Goal: Task Accomplishment & Management: Use online tool/utility

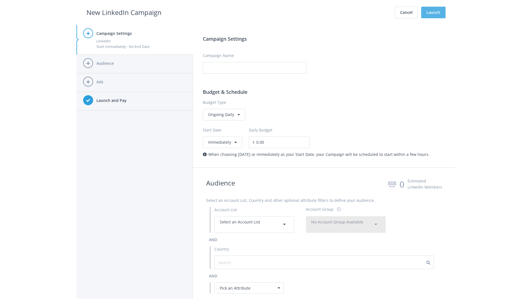
click at [434, 12] on button "Launch" at bounding box center [433, 13] width 24 height 12
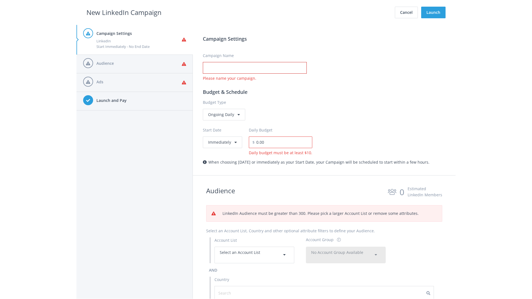
click at [255, 68] on input "Campaign Name" at bounding box center [255, 68] width 104 height 12
click at [124, 12] on h2 "New LinkedIn Campaign" at bounding box center [123, 12] width 75 height 11
type input "Campaign Name"
click at [124, 12] on h2 "New LinkedIn Campaign" at bounding box center [123, 12] width 75 height 11
click at [254, 255] on span "Select an Account List" at bounding box center [240, 252] width 40 height 5
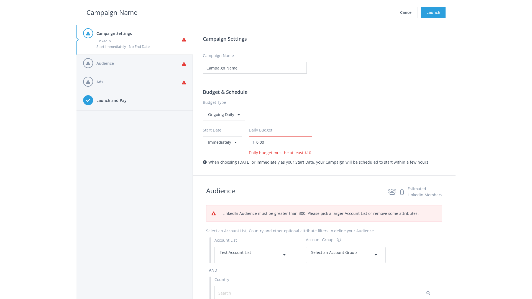
click at [346, 255] on span "Select an Account Group" at bounding box center [334, 252] width 46 height 5
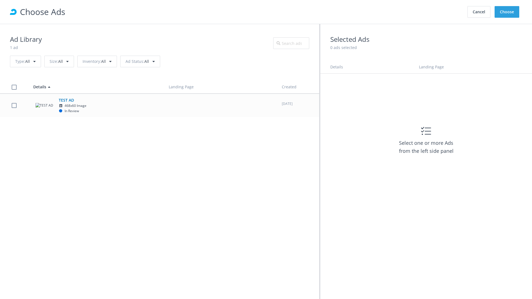
click at [160, 105] on td "TEST AD 468x60 Image In Review" at bounding box center [96, 106] width 136 height 24
checkbox input "true"
click at [507, 12] on button "Choose" at bounding box center [507, 12] width 25 height 12
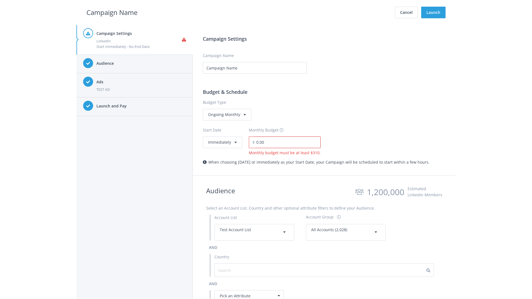
click at [286, 142] on input "0.00" at bounding box center [288, 143] width 66 height 12
click at [112, 12] on h2 "Campaign Name" at bounding box center [111, 12] width 51 height 11
type input "2,000.00"
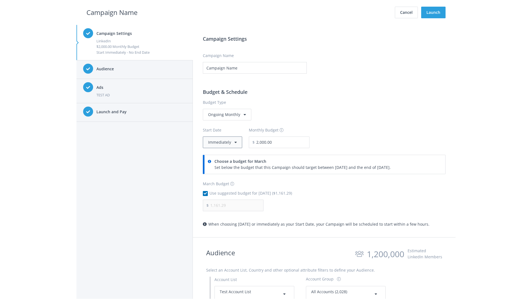
click at [222, 142] on button "Immediately" at bounding box center [222, 143] width 39 height 12
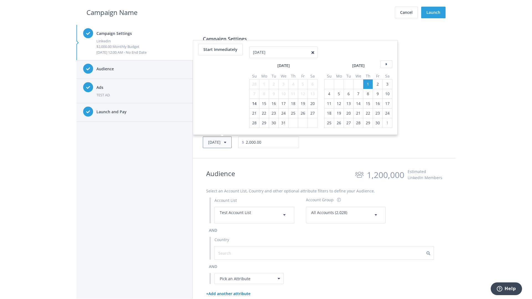
click at [226, 142] on button "Thu, Apr 1, 2021" at bounding box center [217, 143] width 29 height 12
click at [386, 54] on icon at bounding box center [387, 55] width 12 height 8
click at [254, 84] on div "4" at bounding box center [254, 84] width 7 height 9
type input "05/02/2021"
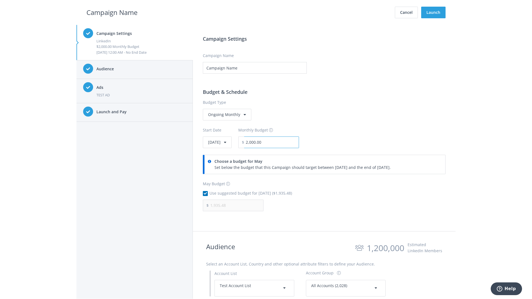
click at [287, 142] on input "2,000.00" at bounding box center [271, 143] width 55 height 12
click at [112, 12] on h2 "Campaign Name" at bounding box center [111, 12] width 51 height 11
type input "2,500.00"
type input "2,419.35"
checkbox input "false"
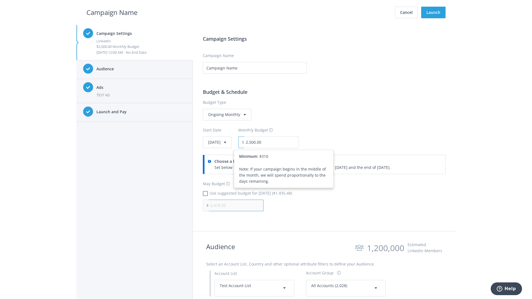
click at [236, 205] on input "2,419.35" at bounding box center [236, 206] width 55 height 12
type input "1,000.00"
click at [112, 12] on h2 "Campaign Name" at bounding box center [111, 12] width 51 height 11
click at [287, 142] on input "2,500.00" at bounding box center [271, 143] width 55 height 12
click at [112, 12] on h2 "Campaign Name" at bounding box center [111, 12] width 51 height 11
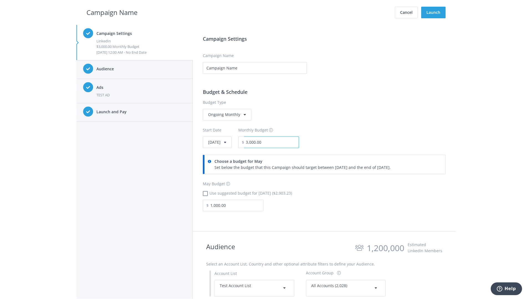
click at [287, 142] on input "3,000.00" at bounding box center [271, 143] width 55 height 12
click at [112, 12] on h2 "Campaign Name" at bounding box center [111, 12] width 51 height 11
type input "2,500.00"
checkbox input "true"
type input "2,419.35"
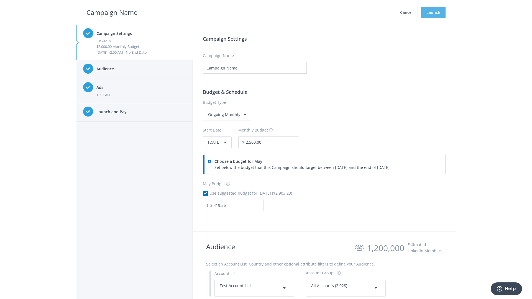
click at [434, 12] on button "Launch" at bounding box center [433, 13] width 24 height 12
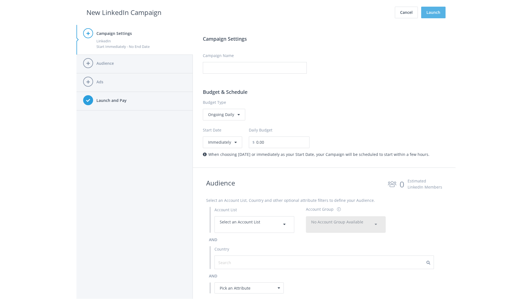
click at [434, 12] on button "Launch" at bounding box center [433, 13] width 24 height 12
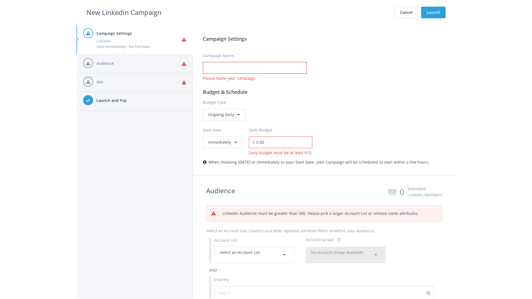
click at [255, 68] on input "Campaign Name" at bounding box center [255, 68] width 104 height 12
click at [124, 12] on h2 "New LinkedIn Campaign" at bounding box center [123, 12] width 75 height 11
type input "Campaign Name"
click at [124, 12] on h2 "New LinkedIn Campaign" at bounding box center [123, 12] width 75 height 11
click at [254, 255] on span "Select an Account List" at bounding box center [240, 252] width 40 height 5
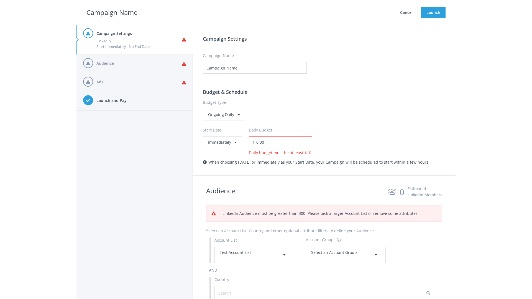
click at [346, 255] on span "Select an Account Group" at bounding box center [334, 252] width 46 height 5
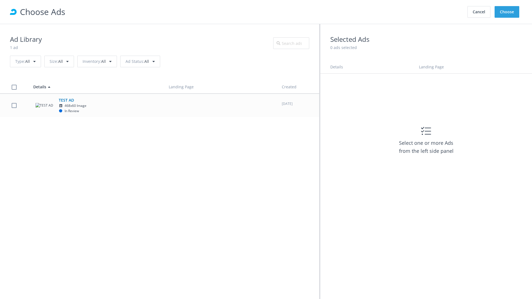
scroll to position [249, 0]
click at [160, 105] on td "TEST AD 468x60 Image In Review" at bounding box center [96, 106] width 136 height 24
checkbox input "true"
click at [507, 12] on button "Choose" at bounding box center [507, 12] width 25 height 12
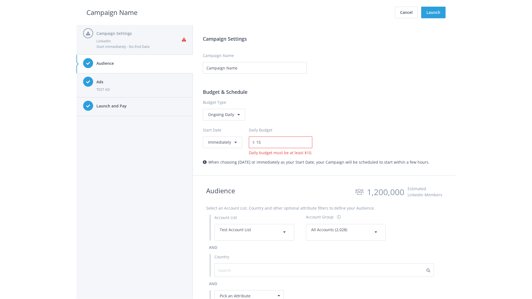
click at [112, 12] on h2 "Campaign Name" at bounding box center [111, 12] width 51 height 11
type input "15.00"
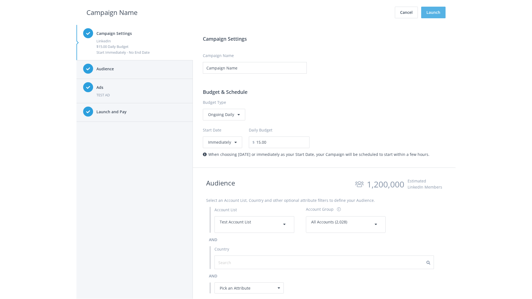
click at [434, 12] on button "Launch" at bounding box center [433, 13] width 24 height 12
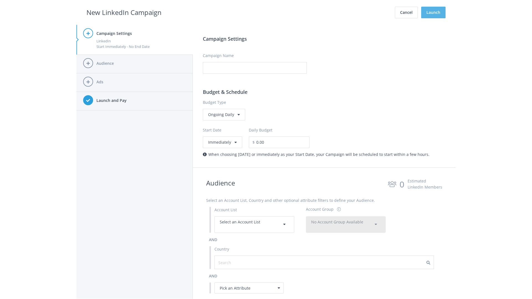
click at [434, 12] on button "Launch" at bounding box center [433, 13] width 24 height 12
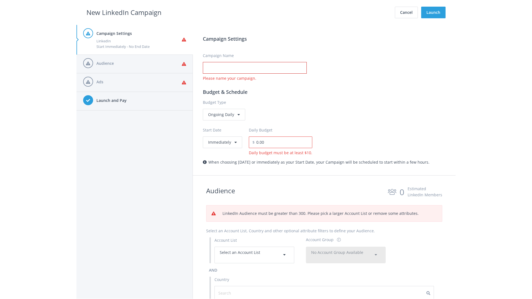
click at [255, 68] on input "Campaign Name" at bounding box center [255, 68] width 104 height 12
click at [124, 12] on h2 "New LinkedIn Campaign" at bounding box center [123, 12] width 75 height 11
type input "Campaign Name"
click at [124, 12] on h2 "New LinkedIn Campaign" at bounding box center [123, 12] width 75 height 11
click at [254, 255] on span "Select an Account List" at bounding box center [240, 252] width 40 height 5
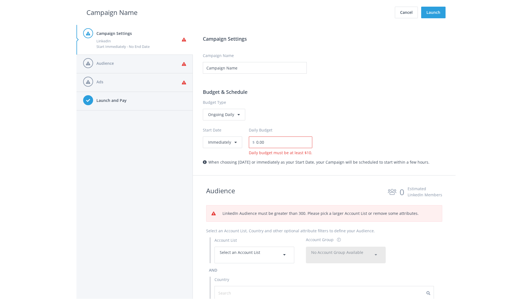
click at [346, 250] on span "No Account Group Available" at bounding box center [337, 252] width 52 height 5
click at [329, 266] on span "All Accounts (2,028)" at bounding box center [329, 268] width 35 height 5
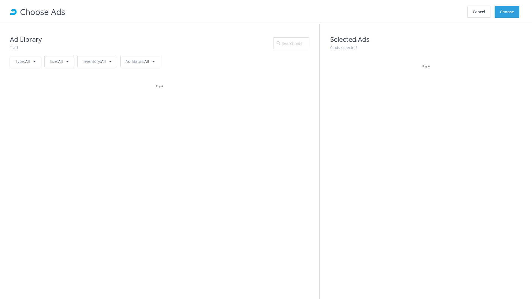
scroll to position [249, 0]
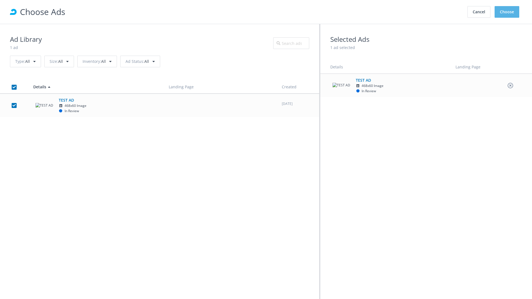
click at [507, 12] on button "Choose" at bounding box center [507, 12] width 25 height 12
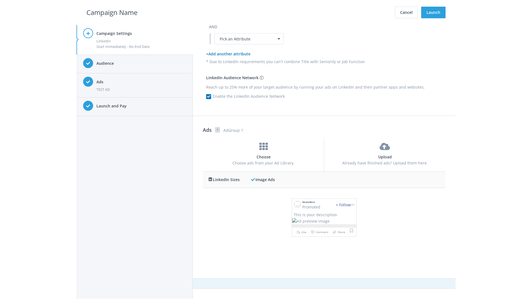
scroll to position [0, 0]
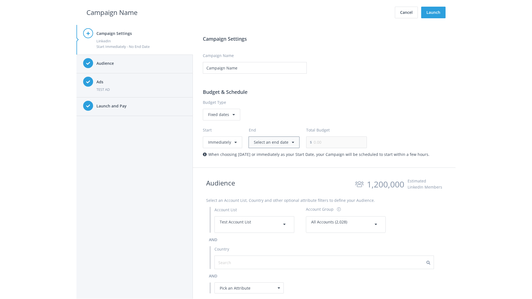
click at [273, 142] on button "Select an end date" at bounding box center [274, 143] width 51 height 12
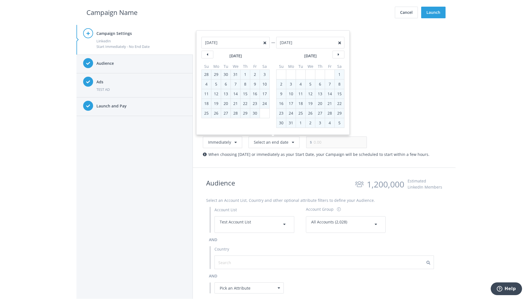
click at [281, 84] on div "2" at bounding box center [281, 84] width 7 height 9
type input "05/02/2021"
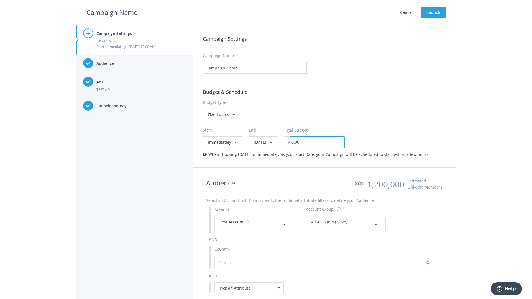
click at [332, 142] on input "0.00" at bounding box center [317, 143] width 55 height 12
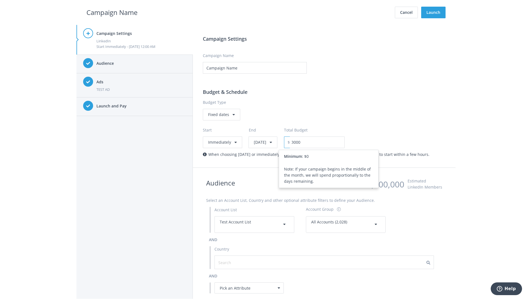
click at [112, 12] on h2 "Campaign Name" at bounding box center [111, 12] width 51 height 11
type input "3,000.00"
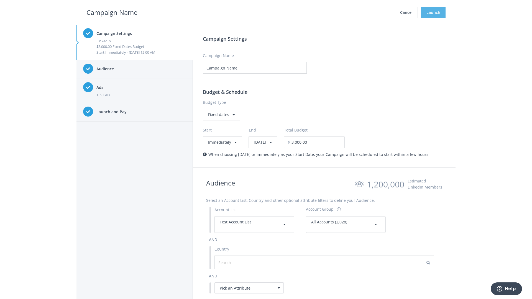
click at [434, 12] on button "Launch" at bounding box center [433, 13] width 24 height 12
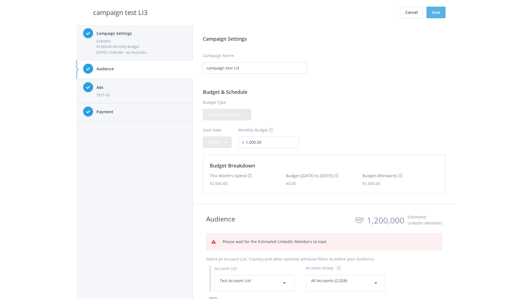
click at [436, 12] on button "Save" at bounding box center [436, 13] width 19 height 12
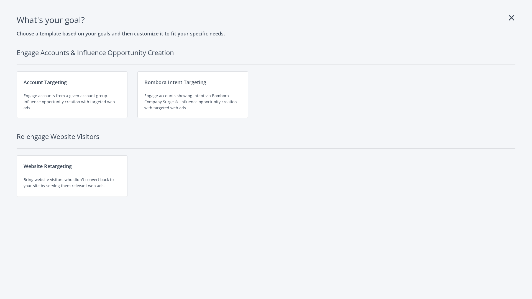
click at [72, 95] on div "Engage accounts from a given account group. Influence opportunity creation with…" at bounding box center [72, 102] width 97 height 18
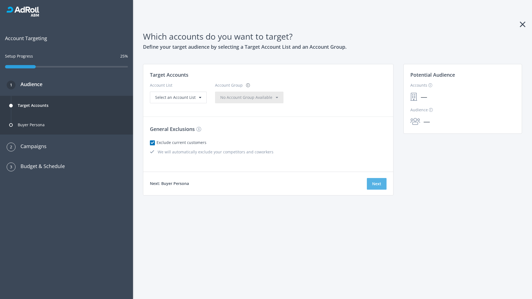
click at [377, 184] on button "Next" at bounding box center [377, 184] width 20 height 12
click at [178, 100] on span "Select an Account List" at bounding box center [175, 97] width 40 height 5
click at [235, 100] on span "No Account Group Available" at bounding box center [246, 97] width 52 height 5
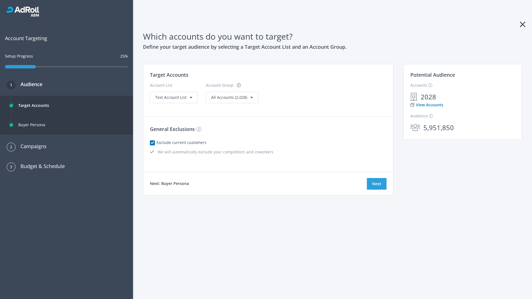
click at [427, 105] on link "View Accounts" at bounding box center [427, 105] width 33 height 6
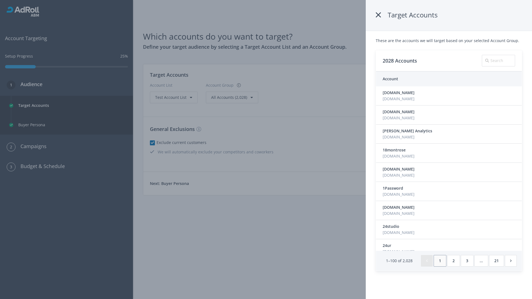
click at [379, 15] on icon at bounding box center [378, 15] width 5 height 10
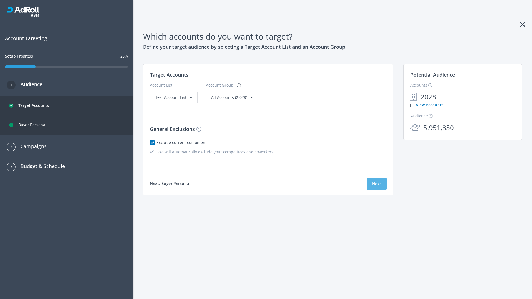
click at [377, 184] on button "Next" at bounding box center [377, 184] width 20 height 12
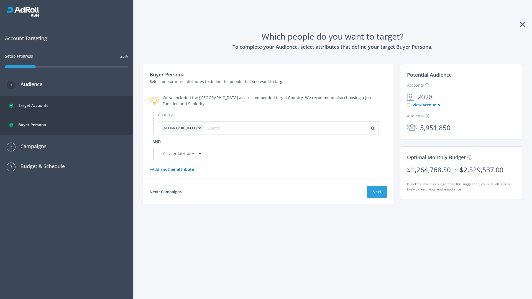
click at [197, 128] on icon at bounding box center [200, 128] width 6 height 3
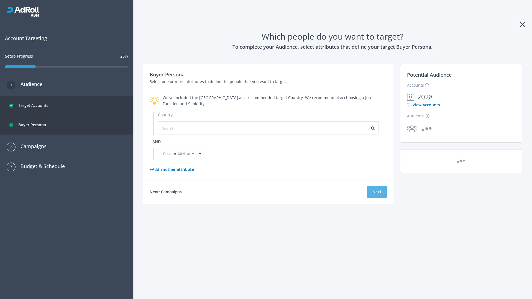
click at [377, 192] on button "Next" at bounding box center [377, 192] width 20 height 12
click at [183, 128] on input "text" at bounding box center [187, 128] width 50 height 6
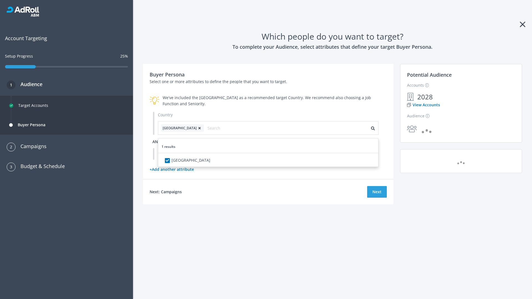
click at [157, 142] on span "and" at bounding box center [156, 141] width 8 height 5
click at [182, 154] on div "Pick an Attribute" at bounding box center [181, 153] width 47 height 11
click at [377, 198] on button "Next" at bounding box center [377, 192] width 20 height 12
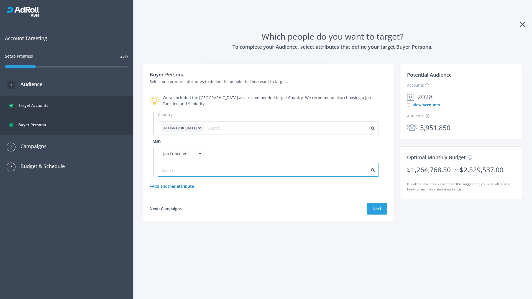
click at [183, 170] on input "text" at bounding box center [187, 170] width 50 height 6
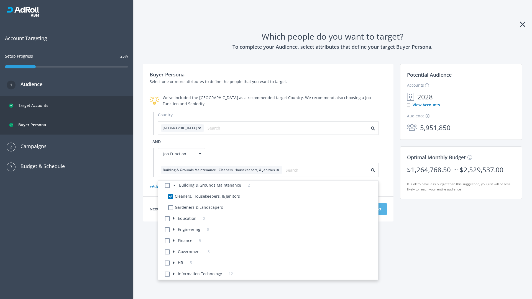
click at [377, 209] on button "Next" at bounding box center [377, 209] width 20 height 12
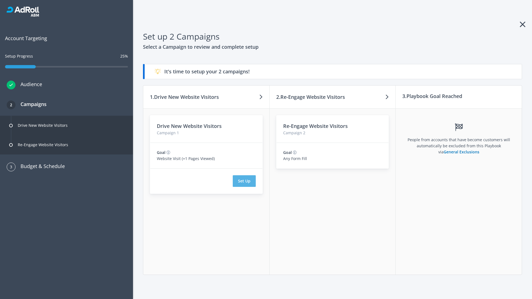
click at [244, 181] on button "Set Up" at bounding box center [244, 181] width 23 height 12
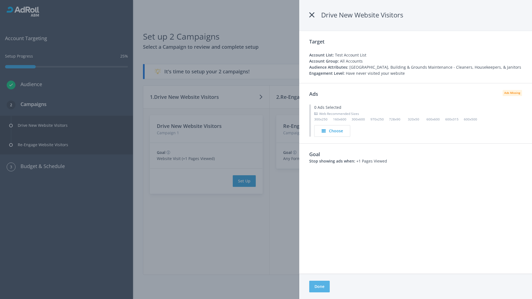
click at [320, 287] on button "Done" at bounding box center [319, 287] width 21 height 12
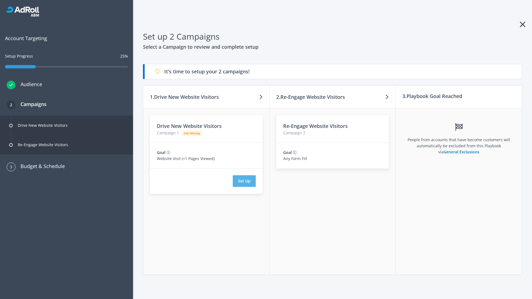
click at [244, 181] on button "Set Up" at bounding box center [244, 181] width 23 height 12
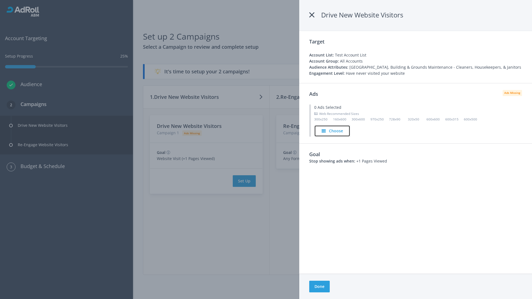
click at [332, 131] on h4 "Choose" at bounding box center [336, 131] width 14 height 6
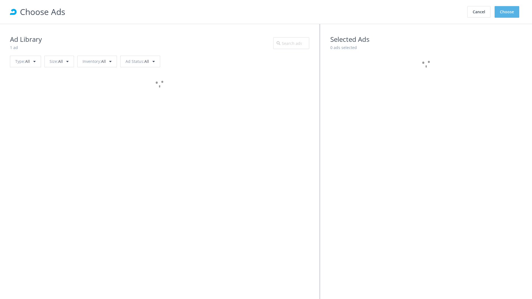
click at [507, 12] on button "Choose" at bounding box center [507, 12] width 25 height 12
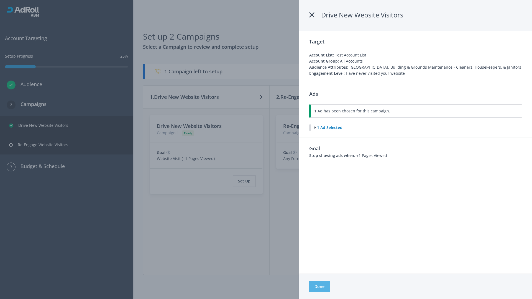
click at [319, 287] on button "Done" at bounding box center [319, 287] width 21 height 12
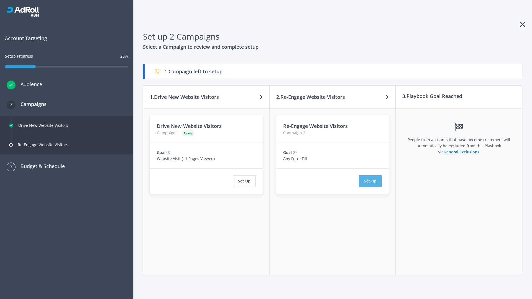
click at [371, 181] on button "Set Up" at bounding box center [370, 181] width 23 height 12
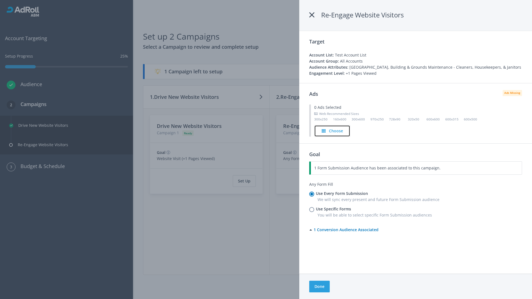
click at [332, 131] on h4 "Choose" at bounding box center [336, 131] width 14 height 6
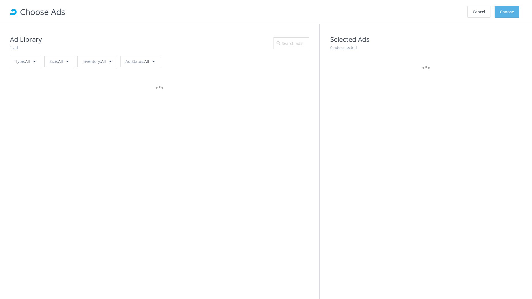
click at [507, 12] on button "Choose" at bounding box center [507, 12] width 25 height 12
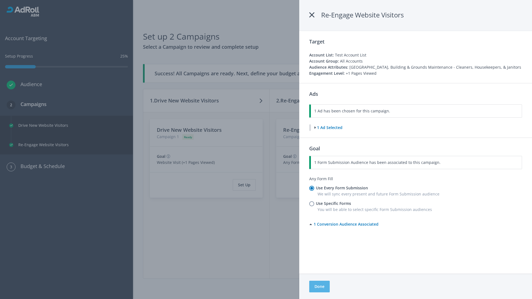
click at [319, 287] on button "Done" at bounding box center [319, 287] width 21 height 12
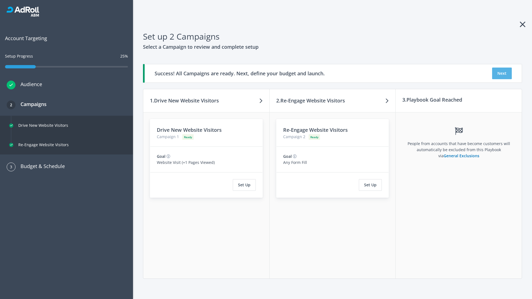
click at [502, 73] on button "Next" at bounding box center [502, 74] width 20 height 12
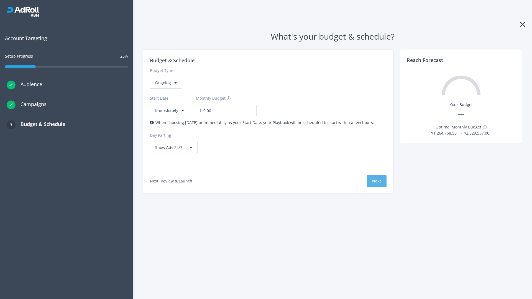
click at [377, 181] on button "Next" at bounding box center [377, 181] width 20 height 12
click at [165, 89] on div "Ongoing" at bounding box center [166, 83] width 32 height 12
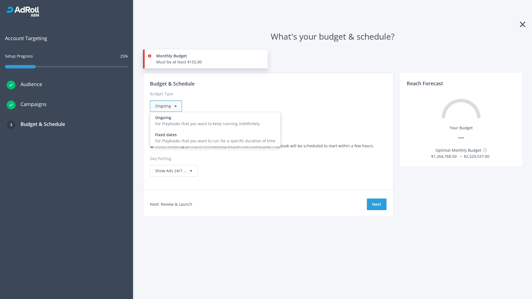
click at [214, 138] on div "For Playbooks that you want to run for a specific duration of time" at bounding box center [215, 141] width 120 height 6
click at [168, 106] on div "Ongoing" at bounding box center [166, 106] width 32 height 12
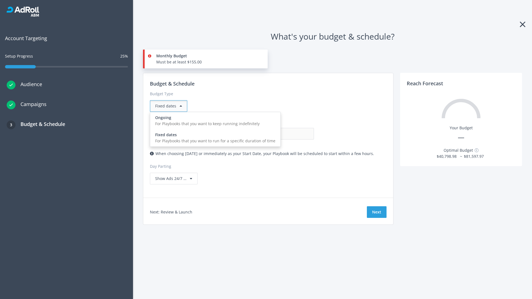
click at [214, 121] on div "For Playbooks that you want to keep running indefinitely" at bounding box center [215, 124] width 120 height 6
click at [259, 134] on input "0.00" at bounding box center [286, 134] width 55 height 12
click at [259, 134] on input "1.00" at bounding box center [286, 134] width 55 height 12
type input "1,000.00"
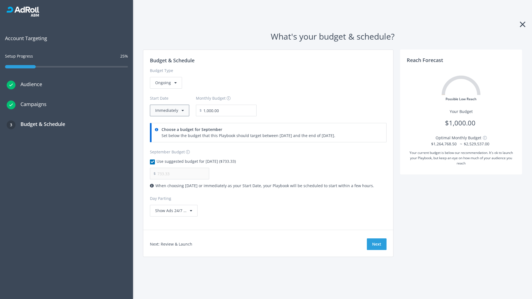
click at [169, 111] on button "Immediately" at bounding box center [169, 111] width 39 height 12
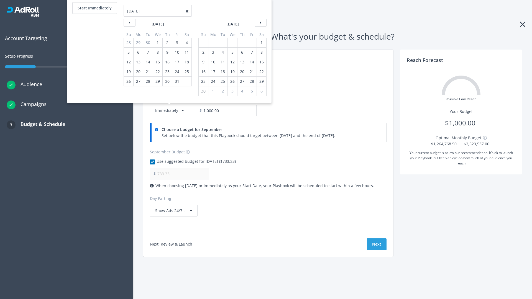
click at [203, 52] on div "2" at bounding box center [203, 52] width 7 height 9
type input "966.67"
click at [261, 43] on div "1" at bounding box center [261, 42] width 7 height 9
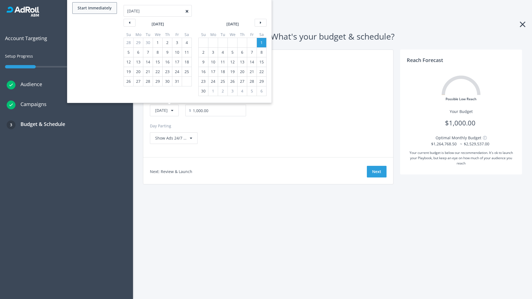
click at [94, 8] on button "Start Immediately" at bounding box center [94, 8] width 45 height 12
type input "[DATE]"
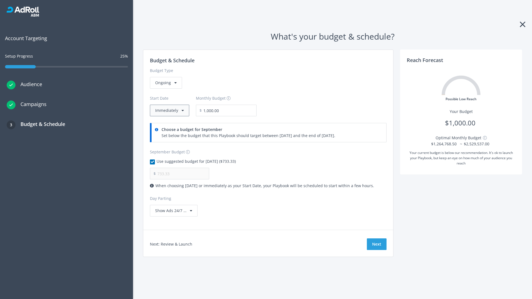
click at [169, 111] on button "Immediately" at bounding box center [169, 111] width 39 height 12
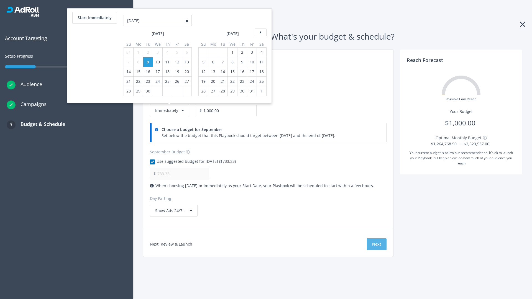
click at [377, 244] on button "Next" at bounding box center [377, 245] width 20 height 12
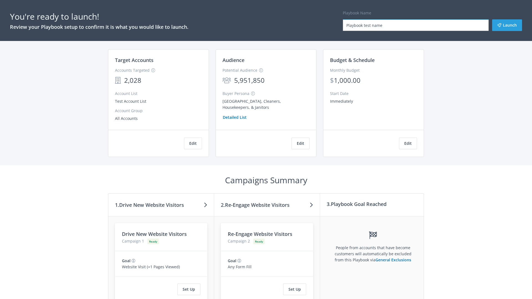
type input "Playbook test name"
click at [507, 25] on button "Launch" at bounding box center [507, 25] width 30 height 12
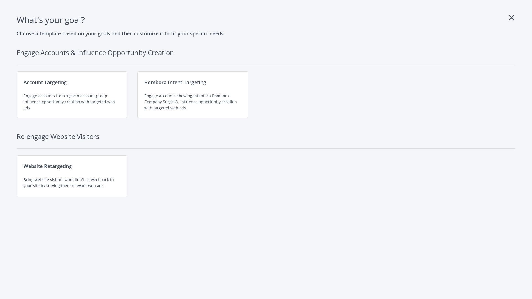
click at [193, 95] on div "Engage accounts showing intent via Bombora Company Surge ®. Influence opportuni…" at bounding box center [192, 102] width 97 height 18
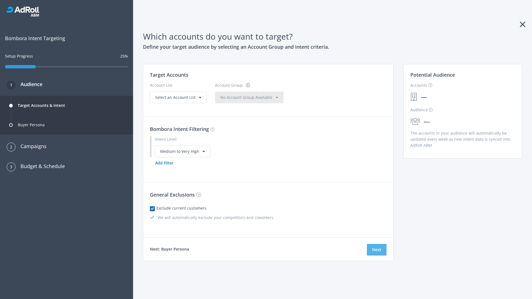
click at [377, 250] on button "Next" at bounding box center [377, 250] width 20 height 12
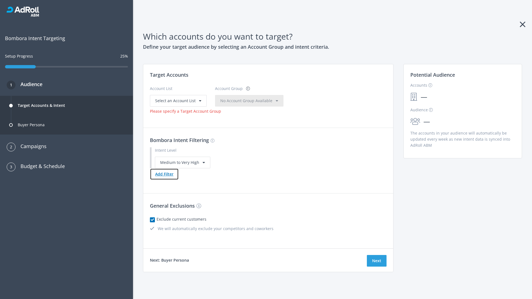
click at [164, 174] on button "Add Filter" at bounding box center [164, 175] width 29 height 12
click at [377, 267] on button "Next" at bounding box center [377, 261] width 20 height 12
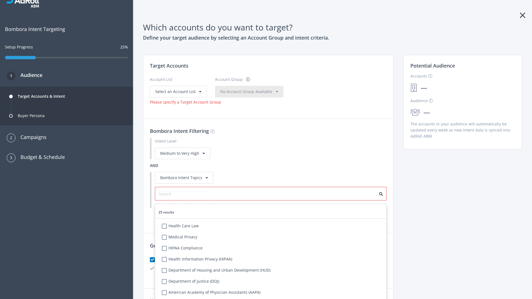
click at [184, 226] on label "Health Care Law" at bounding box center [184, 226] width 29 height 6
checkbox input "true"
click at [178, 91] on span "Select an Account List" at bounding box center [175, 91] width 40 height 5
click at [252, 91] on span "No Account Group Available" at bounding box center [246, 91] width 52 height 5
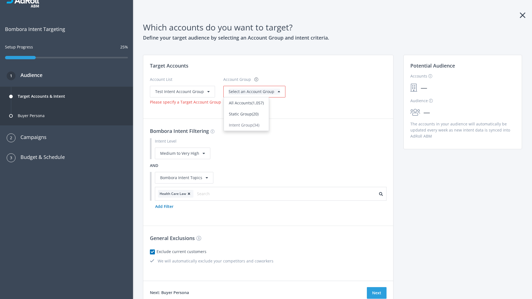
click at [245, 117] on span "Static Group (20)" at bounding box center [244, 113] width 30 height 5
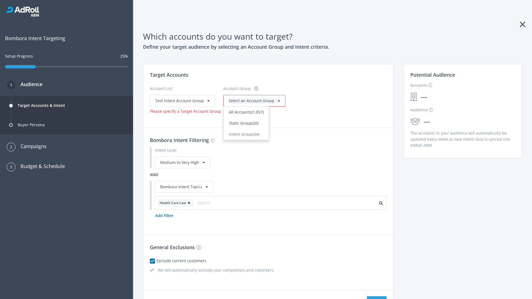
click at [245, 98] on span "Select an Account Group" at bounding box center [252, 100] width 46 height 5
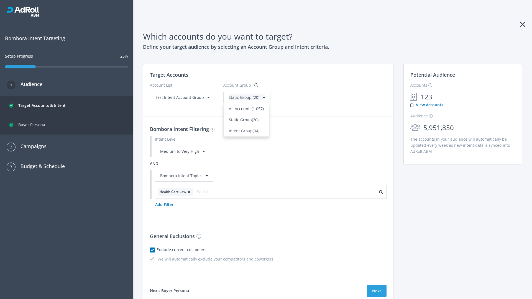
click at [245, 120] on span "Static Group (20)" at bounding box center [244, 119] width 30 height 5
click at [182, 97] on span "Test Intent Account Group" at bounding box center [179, 97] width 49 height 5
click at [235, 100] on span "Static Group (20)" at bounding box center [244, 97] width 31 height 5
click at [377, 291] on button "Next" at bounding box center [377, 292] width 20 height 12
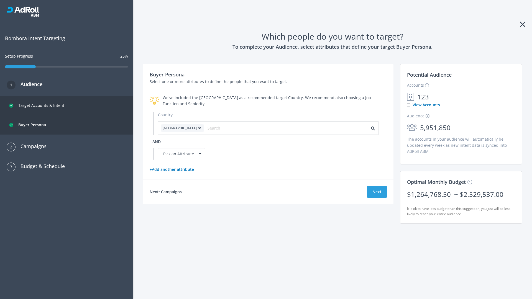
click at [197, 128] on icon at bounding box center [200, 128] width 6 height 3
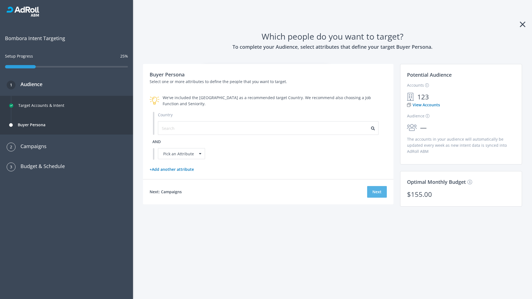
click at [377, 192] on button "Next" at bounding box center [377, 192] width 20 height 12
click at [183, 128] on input "text" at bounding box center [187, 128] width 50 height 6
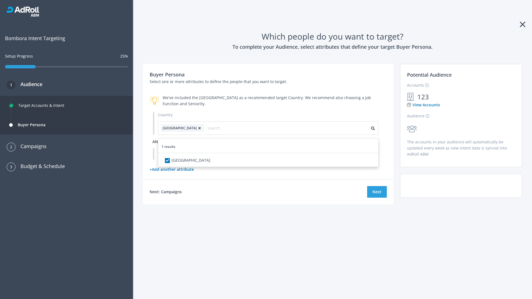
click at [157, 142] on span "and" at bounding box center [156, 141] width 8 height 5
click at [182, 154] on div "Pick an Attribute" at bounding box center [181, 153] width 47 height 11
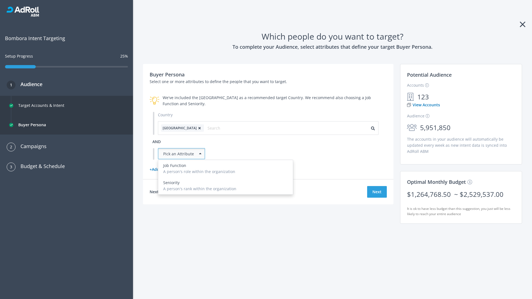
click at [226, 170] on div "A person's role within the organization" at bounding box center [225, 172] width 125 height 6
click at [377, 198] on button "Next" at bounding box center [377, 192] width 20 height 12
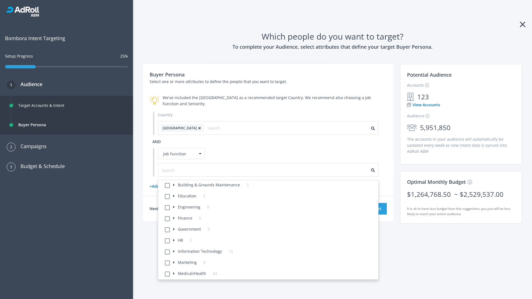
click at [270, 186] on li "Building & Grounds Maintenance 2" at bounding box center [270, 185] width 217 height 11
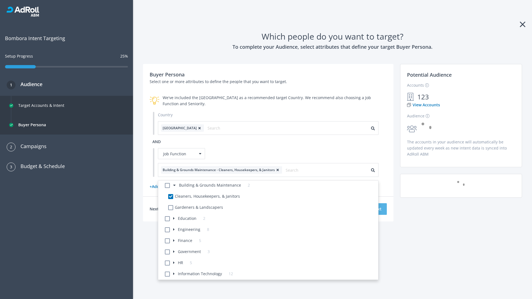
click at [377, 209] on button "Next" at bounding box center [377, 209] width 20 height 12
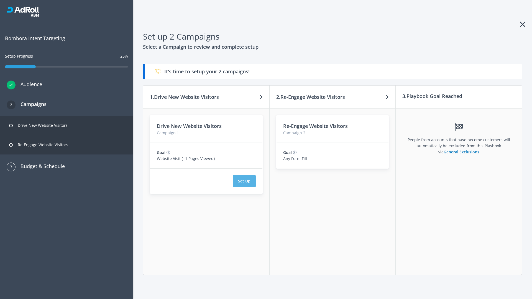
click at [244, 181] on button "Set Up" at bounding box center [244, 181] width 23 height 12
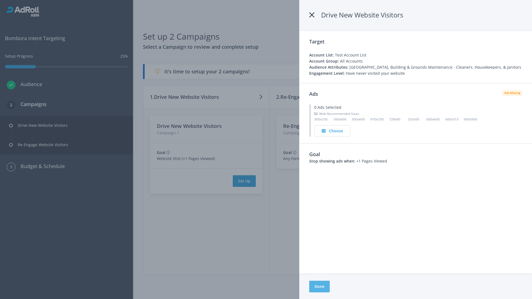
click at [320, 287] on button "Done" at bounding box center [319, 287] width 21 height 12
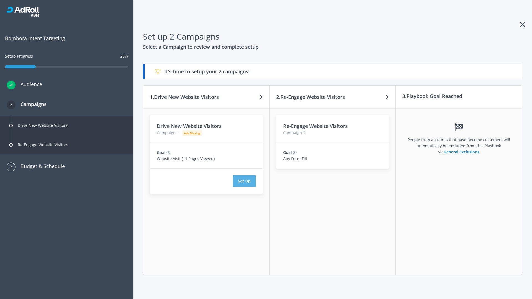
click at [244, 181] on button "Set Up" at bounding box center [244, 181] width 23 height 12
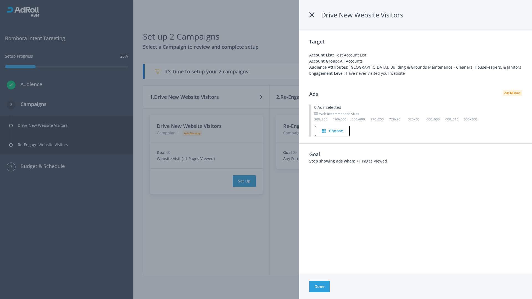
click at [333, 131] on h4 "Choose" at bounding box center [336, 131] width 14 height 6
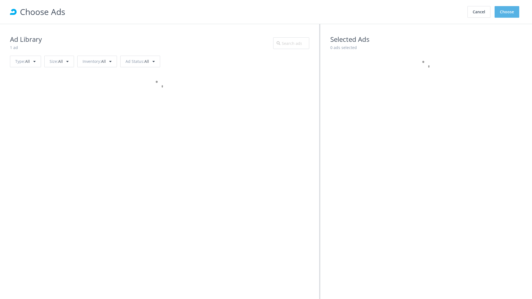
click at [507, 12] on button "Choose" at bounding box center [507, 12] width 25 height 12
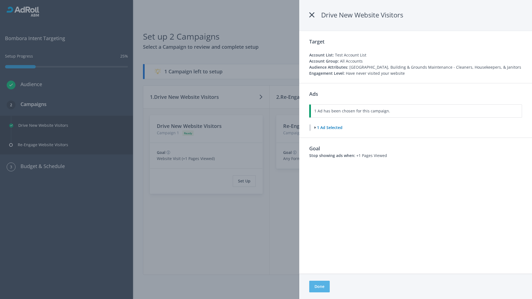
click at [319, 287] on button "Done" at bounding box center [319, 287] width 21 height 12
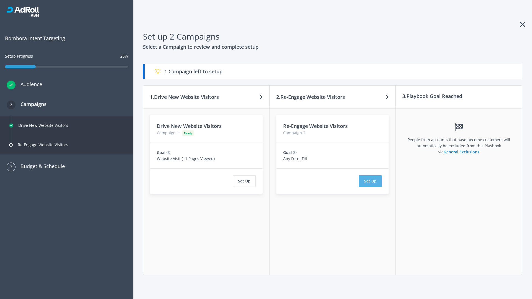
click at [371, 181] on button "Set Up" at bounding box center [370, 181] width 23 height 12
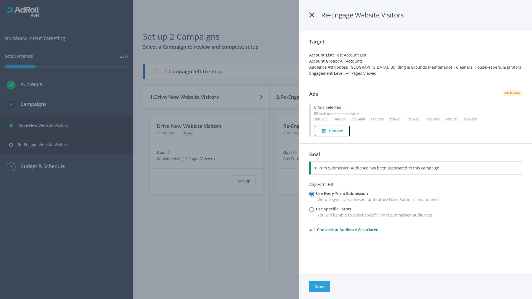
click at [332, 131] on h4 "Choose" at bounding box center [336, 131] width 14 height 6
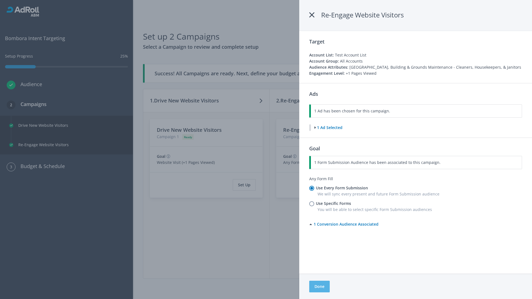
click at [319, 287] on button "Done" at bounding box center [319, 287] width 21 height 12
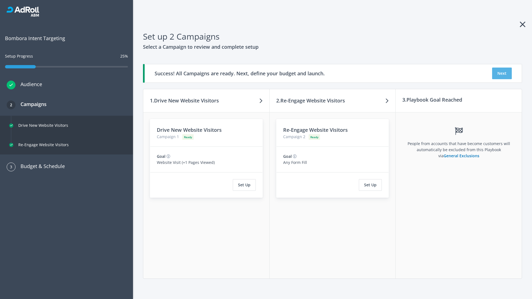
click at [502, 73] on button "Next" at bounding box center [502, 74] width 20 height 12
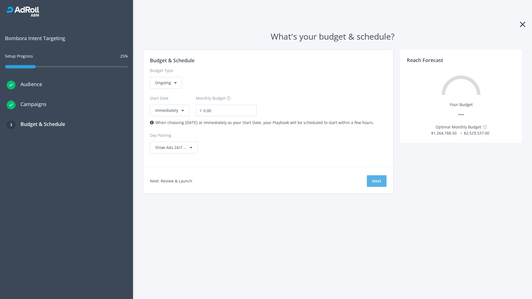
click at [377, 181] on button "Next" at bounding box center [377, 181] width 20 height 12
click at [165, 89] on div "Ongoing" at bounding box center [166, 83] width 32 height 12
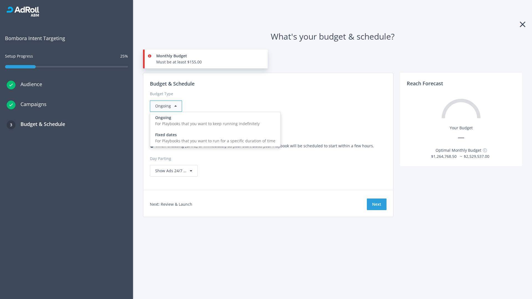
click at [214, 138] on div "For Playbooks that you want to run for a specific duration of time" at bounding box center [215, 141] width 120 height 6
click at [168, 106] on div "Ongoing" at bounding box center [166, 106] width 32 height 12
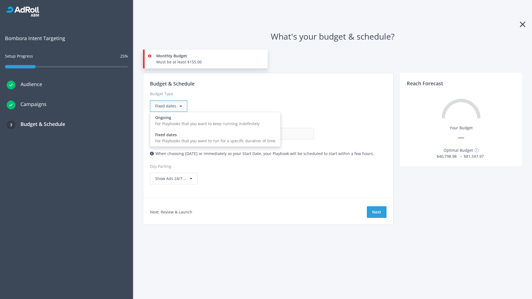
click at [214, 121] on div "For Playbooks that you want to keep running indefinitely" at bounding box center [215, 124] width 120 height 6
click at [259, 134] on input "0.00" at bounding box center [286, 134] width 55 height 12
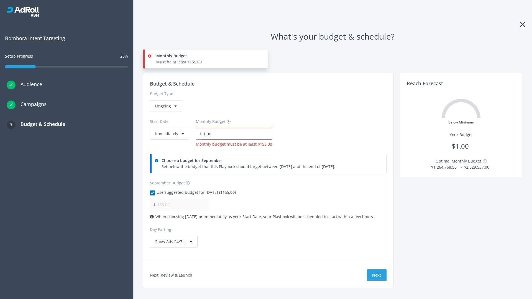
click at [235, 134] on input "1.00" at bounding box center [237, 134] width 70 height 12
type input "1,000.00"
click at [169, 128] on button "Immediately" at bounding box center [169, 134] width 39 height 12
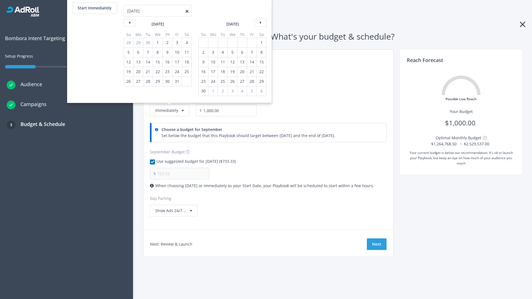
click at [203, 52] on div "2" at bounding box center [203, 52] width 7 height 9
type input "966.67"
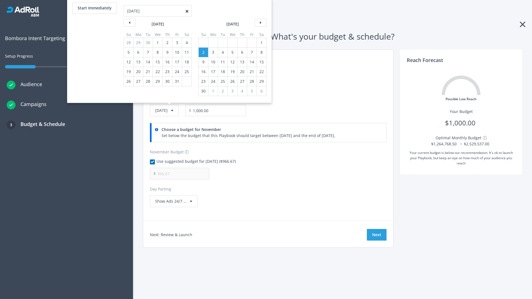
click at [261, 43] on div "1" at bounding box center [261, 42] width 7 height 9
click at [94, 8] on button "Start Immediately" at bounding box center [94, 8] width 45 height 12
type input "[DATE]"
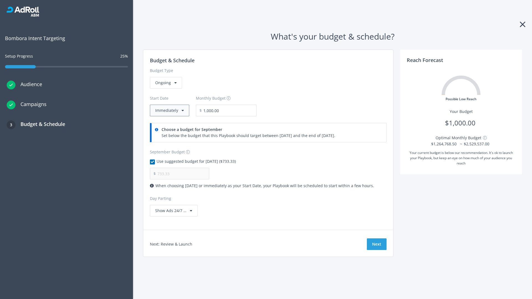
click at [169, 111] on button "Immediately" at bounding box center [169, 111] width 39 height 12
click at [377, 244] on button "Next" at bounding box center [377, 245] width 20 height 12
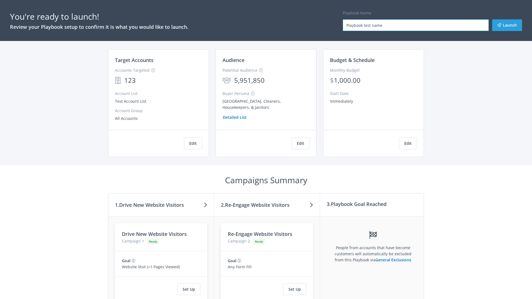
type input "Playbook test name"
click at [507, 25] on button "Launch" at bounding box center [507, 25] width 30 height 12
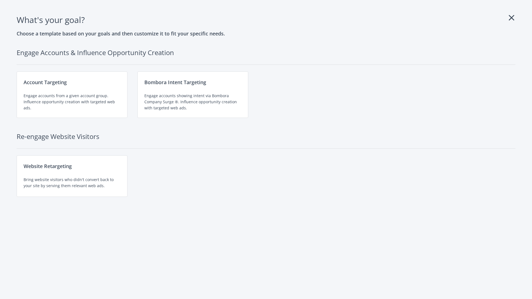
click at [72, 176] on div "Website Retargeting Bring website visitors who didn't convert back to your site…" at bounding box center [72, 177] width 111 height 42
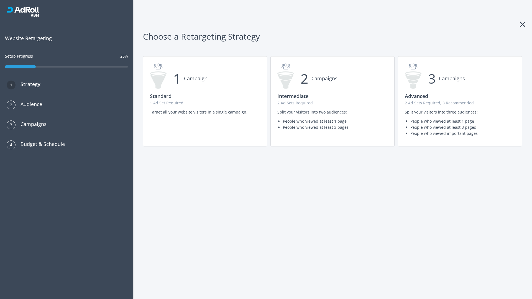
click at [460, 101] on p "2 Ad Sets Required, 3 Recommended" at bounding box center [460, 103] width 110 height 6
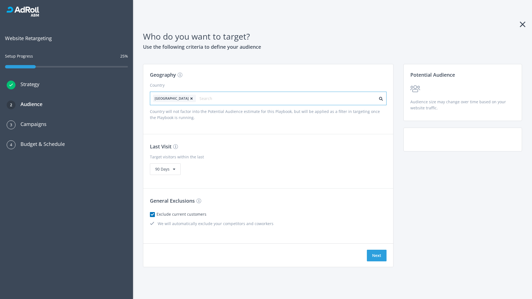
click at [209, 98] on input "text" at bounding box center [225, 99] width 50 height 8
type input "canada"
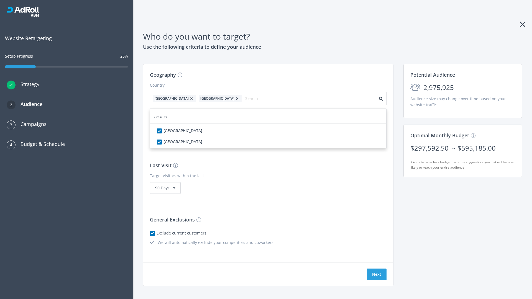
click at [189, 98] on icon at bounding box center [192, 98] width 6 height 3
checkbox input "false"
click at [377, 269] on button "Next" at bounding box center [377, 275] width 20 height 12
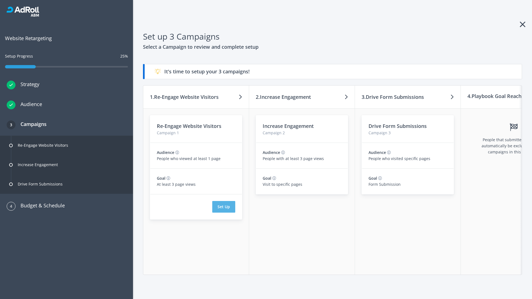
click at [224, 207] on button "Set Up" at bounding box center [223, 207] width 23 height 12
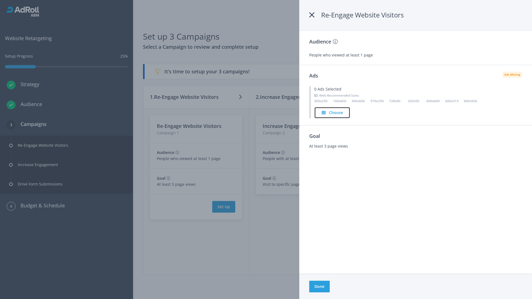
click at [333, 113] on h4 "Choose" at bounding box center [336, 113] width 14 height 6
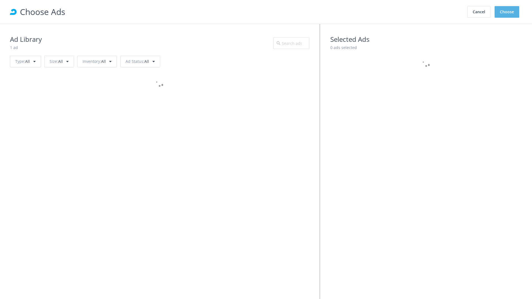
click at [507, 12] on button "Choose" at bounding box center [507, 12] width 25 height 12
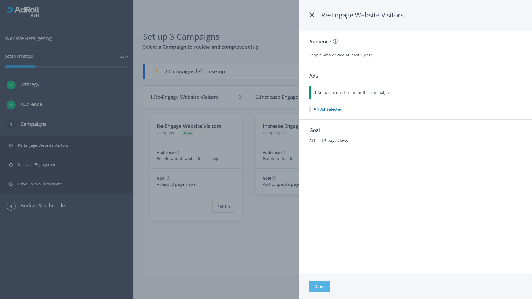
click at [319, 287] on button "Done" at bounding box center [319, 287] width 21 height 12
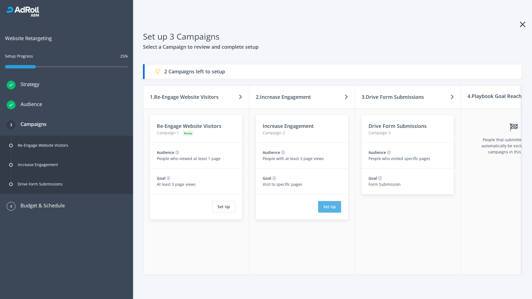
click at [330, 207] on button "Set Up" at bounding box center [329, 207] width 23 height 12
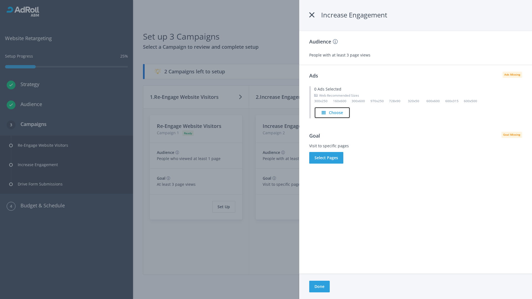
click at [333, 113] on h4 "Choose" at bounding box center [336, 113] width 14 height 6
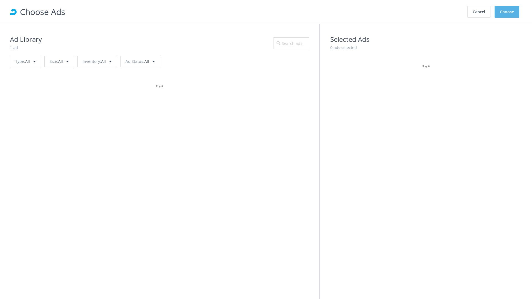
click at [507, 12] on button "Choose" at bounding box center [507, 12] width 25 height 12
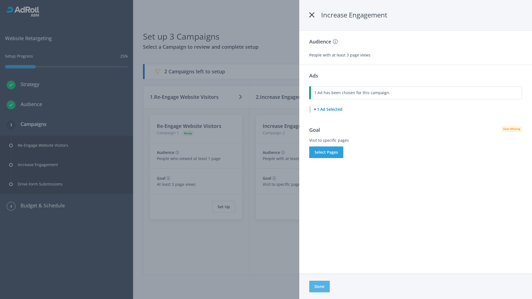
click at [319, 287] on button "Done" at bounding box center [319, 287] width 21 height 12
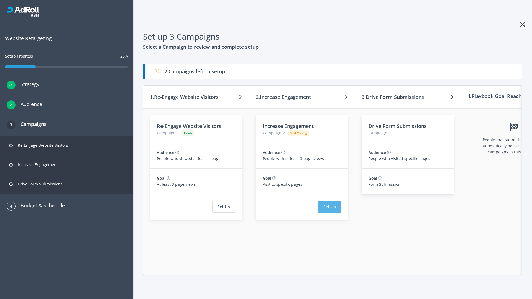
click at [330, 207] on button "Set Up" at bounding box center [329, 207] width 23 height 12
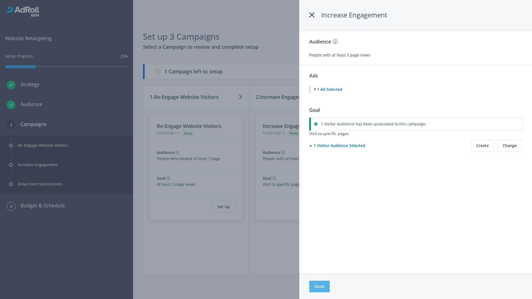
click at [319, 287] on button "Done" at bounding box center [319, 287] width 21 height 12
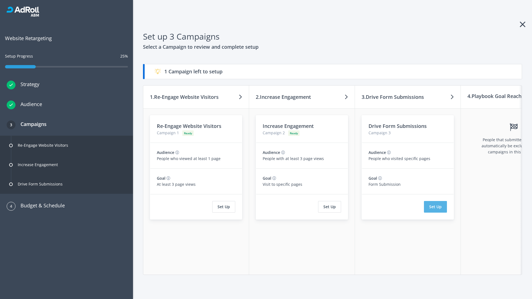
click at [435, 207] on button "Set Up" at bounding box center [435, 207] width 23 height 12
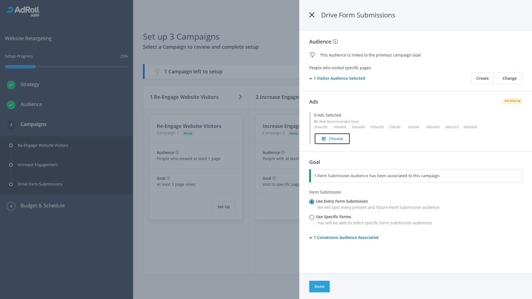
click at [333, 139] on h4 "Choose" at bounding box center [336, 139] width 14 height 6
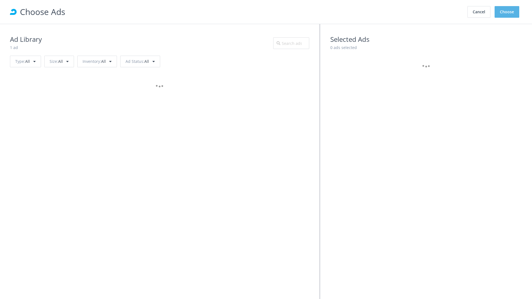
click at [507, 12] on button "Choose" at bounding box center [507, 12] width 25 height 12
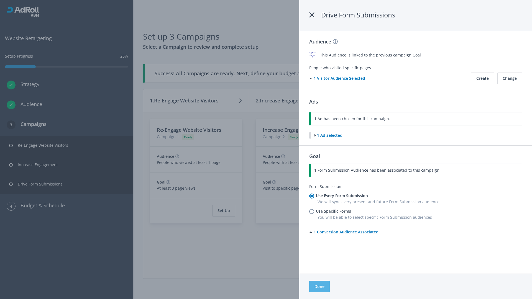
click at [319, 287] on button "Done" at bounding box center [319, 287] width 21 height 12
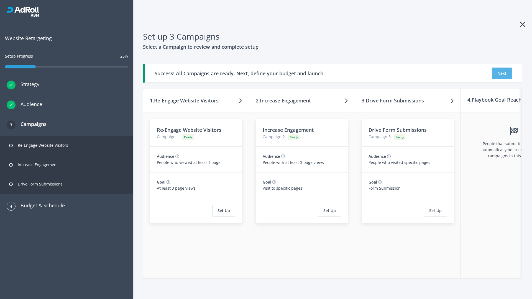
click at [502, 73] on button "Next" at bounding box center [502, 74] width 20 height 12
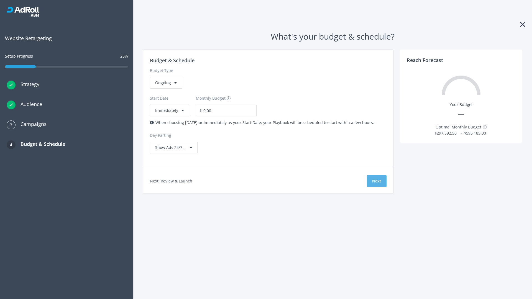
click at [377, 181] on button "Next" at bounding box center [377, 181] width 20 height 12
click at [165, 89] on div "Ongoing" at bounding box center [166, 83] width 32 height 12
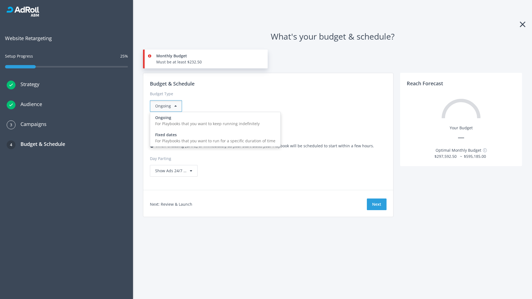
click at [214, 138] on div "For Playbooks that you want to run for a specific duration of time" at bounding box center [215, 141] width 120 height 6
click at [168, 106] on div "Ongoing" at bounding box center [166, 106] width 32 height 12
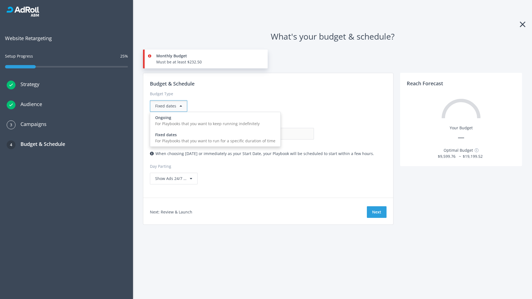
click at [214, 121] on div "For Playbooks that you want to keep running indefinitely" at bounding box center [215, 124] width 120 height 6
click at [259, 134] on input "0.00" at bounding box center [286, 134] width 55 height 12
click at [259, 134] on input "1.00" at bounding box center [286, 134] width 55 height 12
type input "1,000.00"
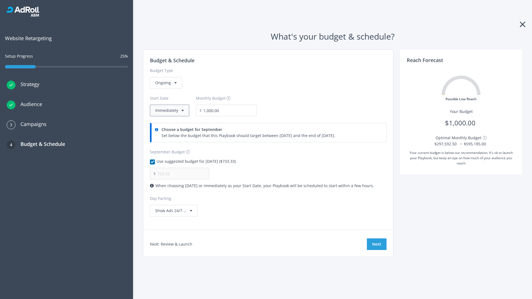
click at [169, 111] on button "Immediately" at bounding box center [169, 111] width 39 height 12
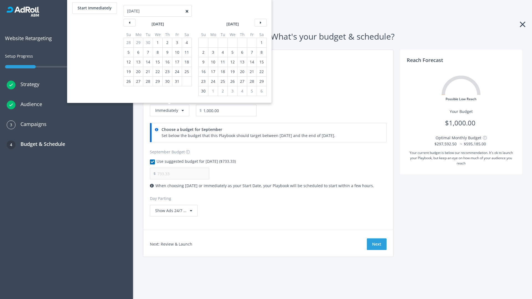
click at [203, 52] on div "2" at bounding box center [203, 52] width 7 height 9
type input "966.67"
click at [261, 43] on div "1" at bounding box center [261, 42] width 7 height 9
click at [94, 8] on button "Start Immediately" at bounding box center [94, 8] width 45 height 12
type input "09/09/2025"
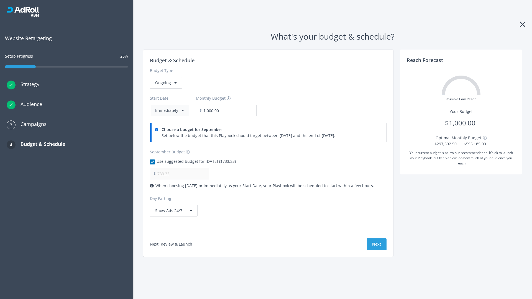
click at [169, 111] on button "Immediately" at bounding box center [169, 111] width 39 height 12
click at [377, 244] on button "Next" at bounding box center [377, 245] width 20 height 12
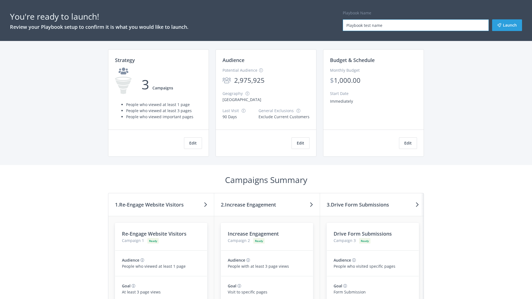
type input "Playbook test name"
click at [507, 25] on button "Launch" at bounding box center [507, 25] width 30 height 12
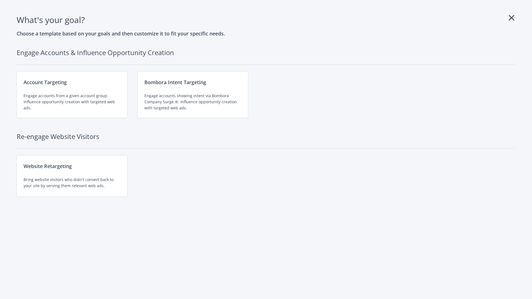
click at [72, 176] on div "Website Retargeting Bring website visitors who didn't convert back to your site…" at bounding box center [72, 177] width 111 height 42
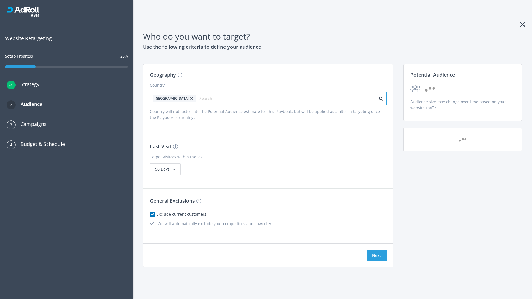
click at [209, 98] on input "text" at bounding box center [225, 99] width 50 height 8
type input "[GEOGRAPHIC_DATA]"
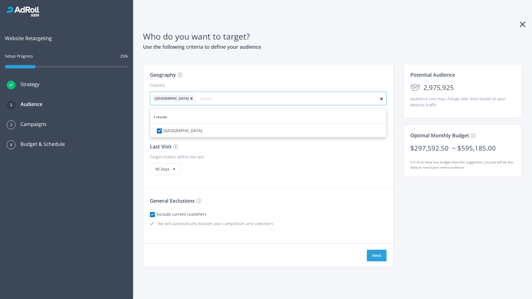
checkbox input "true"
click at [189, 98] on icon at bounding box center [192, 98] width 6 height 3
click at [377, 256] on button "Next" at bounding box center [377, 256] width 20 height 12
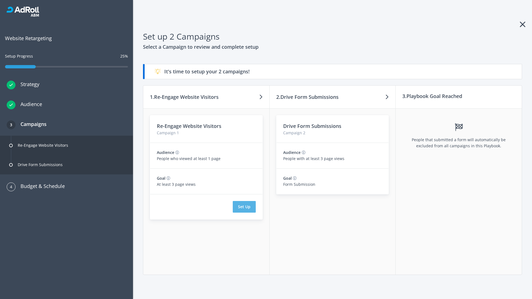
click at [244, 207] on button "Set Up" at bounding box center [244, 207] width 23 height 12
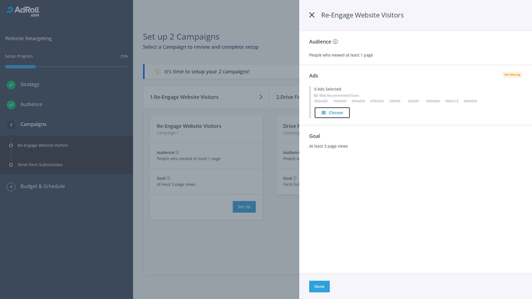
click at [333, 113] on h4 "Choose" at bounding box center [336, 113] width 14 height 6
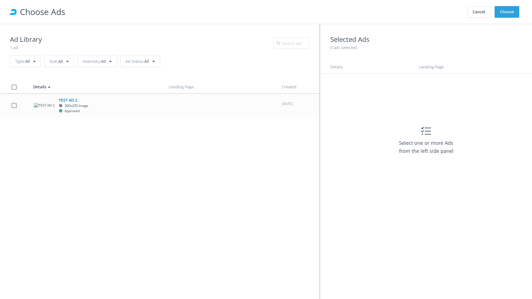
click at [14, 105] on label at bounding box center [14, 105] width 5 height 5
click at [507, 12] on button "Choose" at bounding box center [507, 12] width 25 height 12
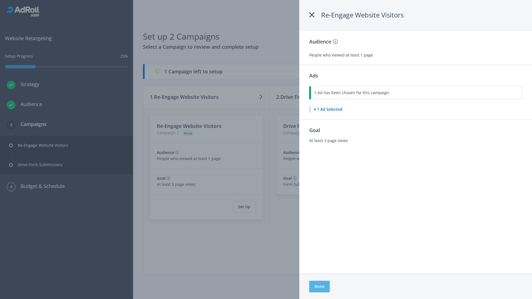
click at [319, 287] on button "Done" at bounding box center [319, 287] width 21 height 12
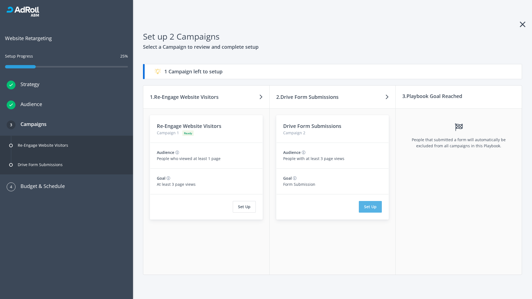
click at [371, 207] on button "Set Up" at bounding box center [370, 207] width 23 height 12
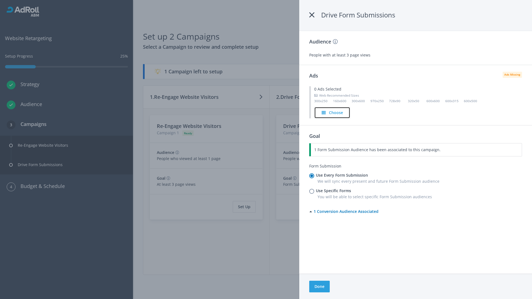
click at [332, 113] on h4 "Choose" at bounding box center [336, 113] width 14 height 6
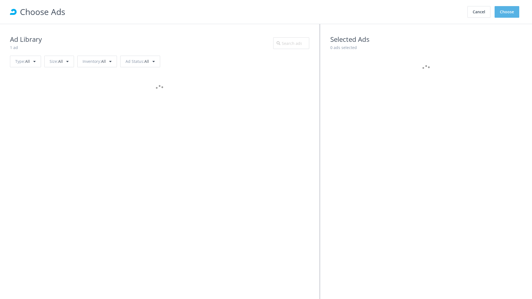
click at [507, 12] on button "Choose" at bounding box center [507, 12] width 25 height 12
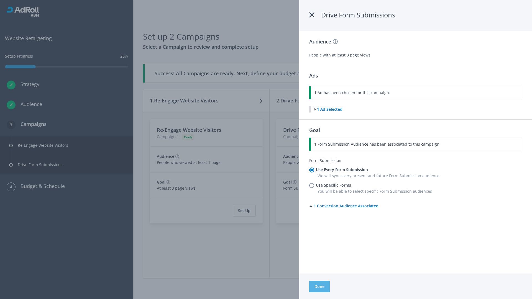
click at [319, 287] on button "Done" at bounding box center [319, 287] width 21 height 12
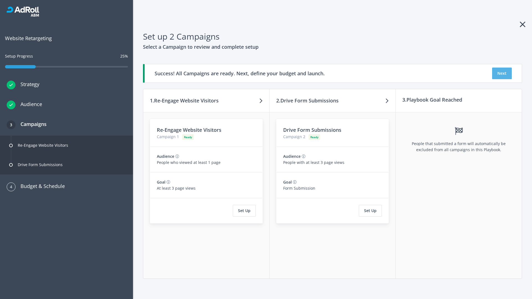
click at [502, 73] on button "Next" at bounding box center [502, 74] width 20 height 12
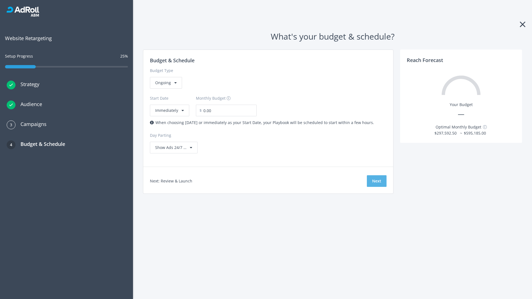
click at [377, 181] on button "Next" at bounding box center [377, 181] width 20 height 12
click at [165, 89] on div "Ongoing" at bounding box center [166, 83] width 32 height 12
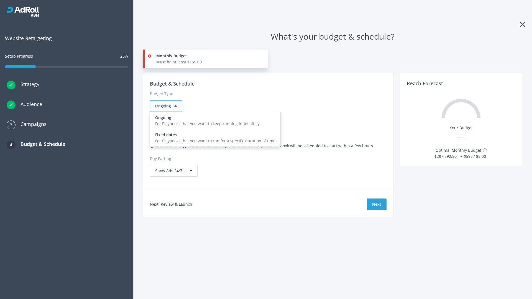
click at [214, 138] on div "For Playbooks that you want to run for a specific duration of time" at bounding box center [215, 141] width 120 height 6
click at [168, 106] on div "Ongoing" at bounding box center [166, 106] width 32 height 12
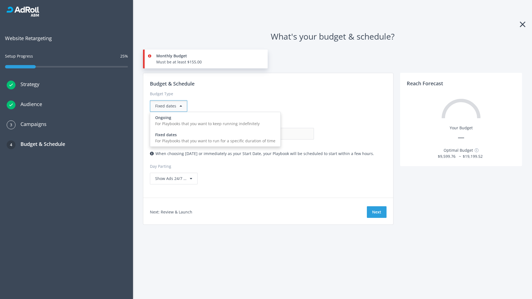
click at [214, 121] on div "For Playbooks that you want to keep running indefinitely" at bounding box center [215, 124] width 120 height 6
click at [259, 134] on input "0.00" at bounding box center [286, 134] width 55 height 12
click at [259, 134] on input "1.00" at bounding box center [286, 134] width 55 height 12
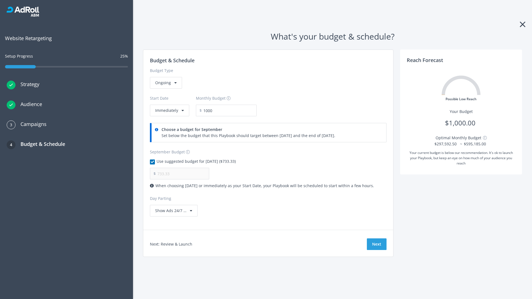
type input "1,000.00"
click at [169, 111] on button "Immediately" at bounding box center [169, 111] width 39 height 12
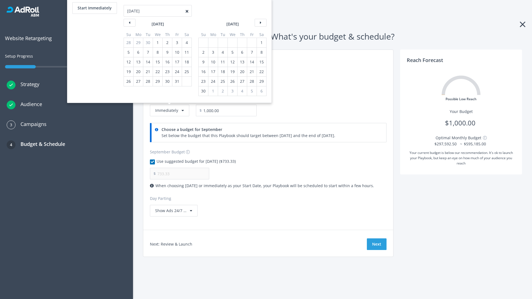
click at [203, 52] on div "2" at bounding box center [203, 52] width 7 height 9
type input "966.67"
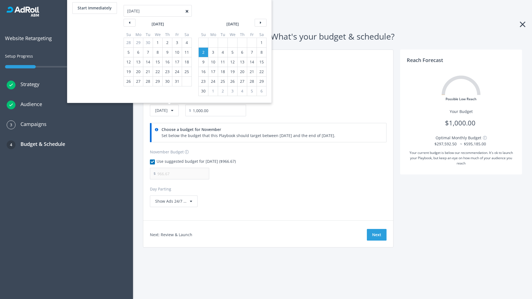
click at [261, 43] on div "1" at bounding box center [261, 42] width 7 height 9
click at [94, 8] on button "Start Immediately" at bounding box center [94, 8] width 45 height 12
type input "[DATE]"
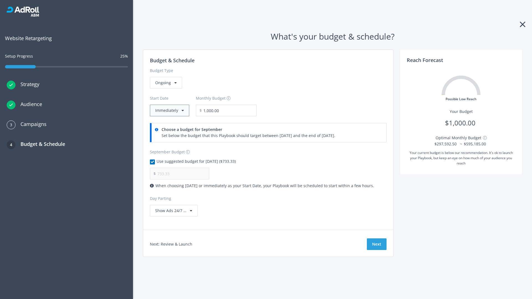
click at [169, 111] on button "Immediately" at bounding box center [169, 111] width 39 height 12
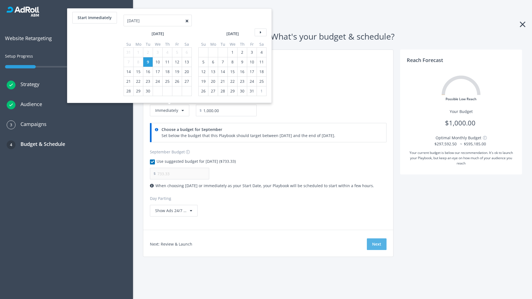
click at [377, 244] on button "Next" at bounding box center [377, 245] width 20 height 12
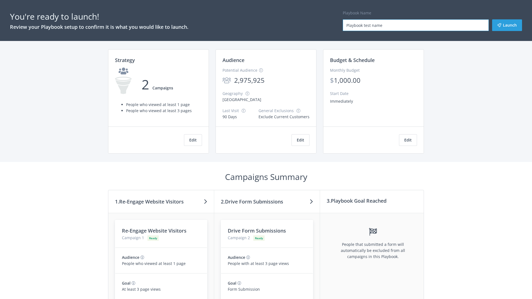
type input "Playbook test name"
click at [507, 25] on button "Launch" at bounding box center [507, 25] width 30 height 12
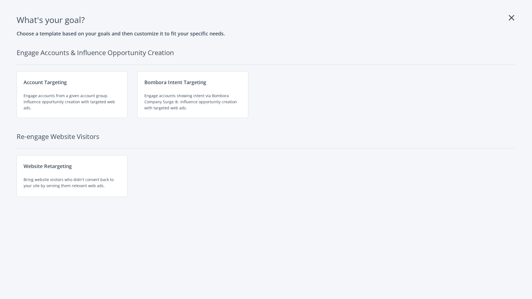
click at [72, 176] on div "Website Retargeting Bring website visitors who didn't convert back to your site…" at bounding box center [72, 177] width 111 height 42
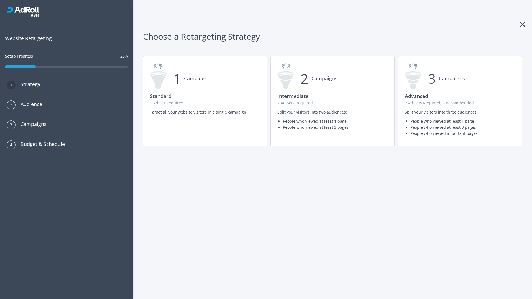
click at [205, 101] on p "1 Ad Set Required" at bounding box center [205, 103] width 110 height 6
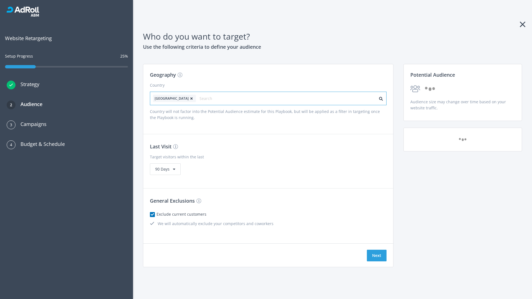
click at [209, 98] on input "text" at bounding box center [225, 99] width 50 height 8
type input "[GEOGRAPHIC_DATA]"
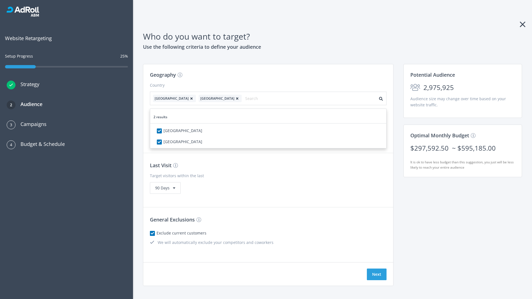
click at [189, 98] on icon at bounding box center [192, 98] width 6 height 3
checkbox input "false"
click at [377, 269] on button "Next" at bounding box center [377, 275] width 20 height 12
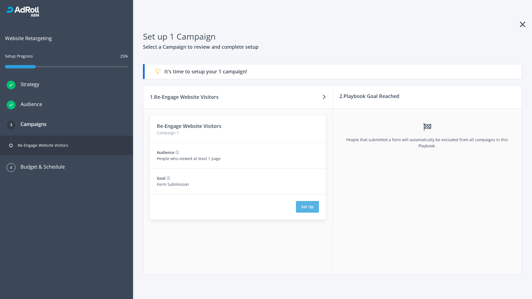
click at [307, 207] on button "Set Up" at bounding box center [307, 207] width 23 height 12
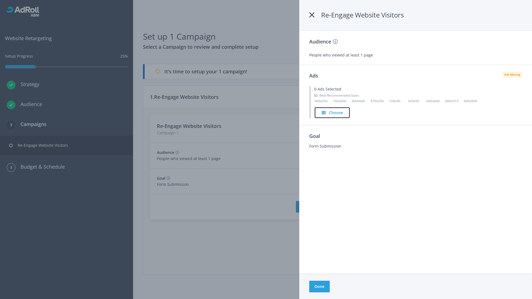
click at [332, 113] on h4 "Choose" at bounding box center [336, 113] width 14 height 6
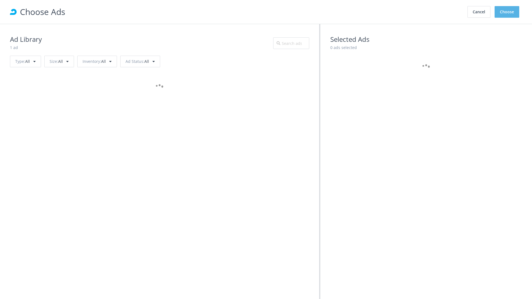
click at [507, 12] on button "Choose" at bounding box center [507, 12] width 25 height 12
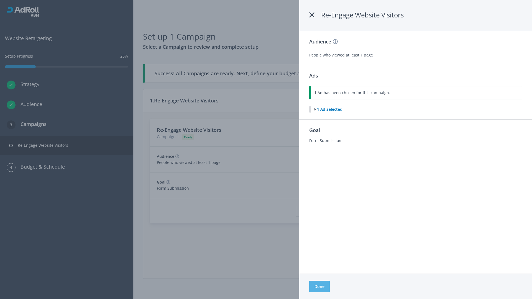
click at [319, 287] on button "Done" at bounding box center [319, 287] width 21 height 12
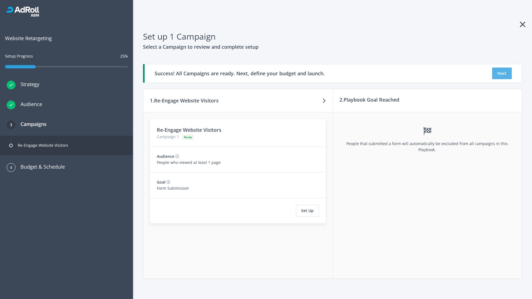
click at [502, 73] on button "Next" at bounding box center [502, 74] width 20 height 12
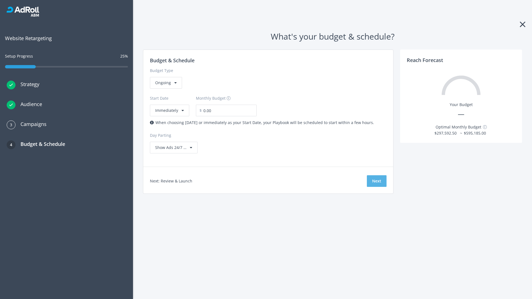
click at [377, 181] on button "Next" at bounding box center [377, 181] width 20 height 12
click at [165, 89] on div "Ongoing" at bounding box center [166, 83] width 32 height 12
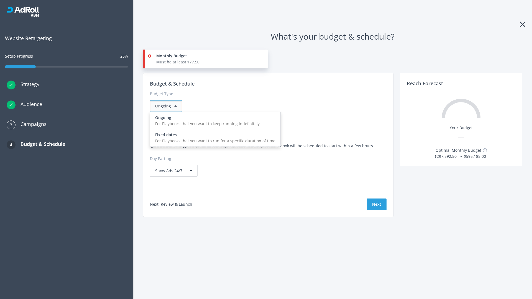
click at [214, 138] on div "For Playbooks that you want to run for a specific duration of time" at bounding box center [215, 141] width 120 height 6
click at [168, 106] on div "Ongoing" at bounding box center [166, 106] width 32 height 12
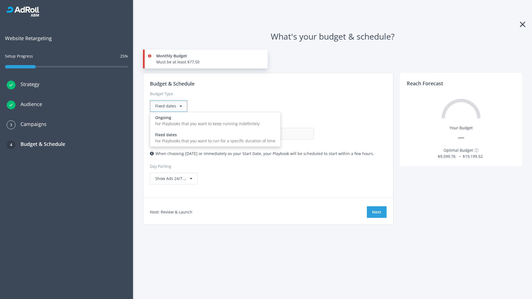
click at [214, 121] on div "For Playbooks that you want to keep running indefinitely" at bounding box center [215, 124] width 120 height 6
click at [259, 134] on input "0.00" at bounding box center [286, 134] width 55 height 12
click at [259, 134] on input "1.00" at bounding box center [286, 134] width 55 height 12
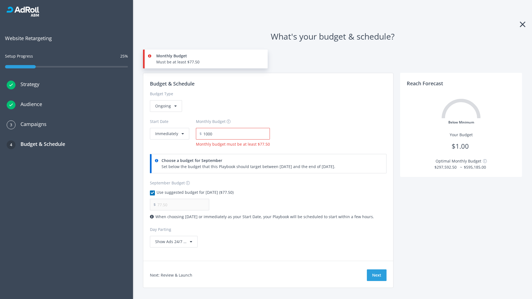
type input "1,000.00"
click at [169, 128] on button "Immediately" at bounding box center [169, 134] width 39 height 12
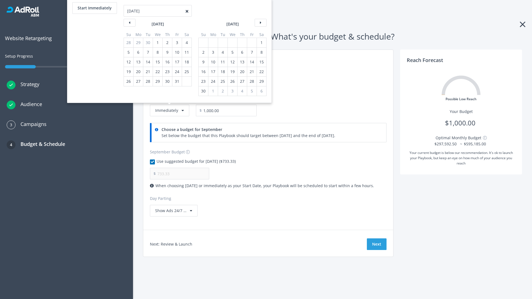
click at [203, 52] on div "2" at bounding box center [203, 52] width 7 height 9
type input "966.67"
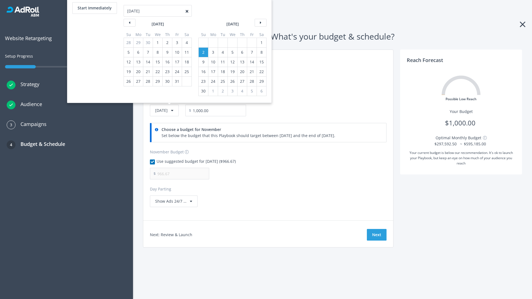
click at [261, 43] on div "1" at bounding box center [261, 42] width 7 height 9
click at [94, 8] on button "Start Immediately" at bounding box center [94, 8] width 45 height 12
type input "[DATE]"
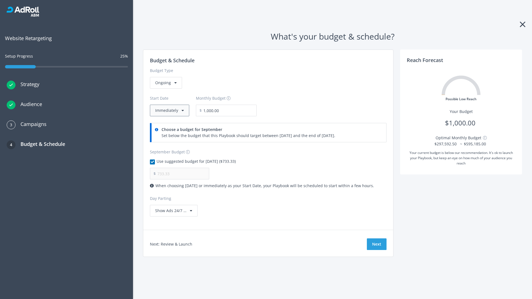
click at [169, 111] on button "Immediately" at bounding box center [169, 111] width 39 height 12
click at [377, 244] on button "Next" at bounding box center [377, 245] width 20 height 12
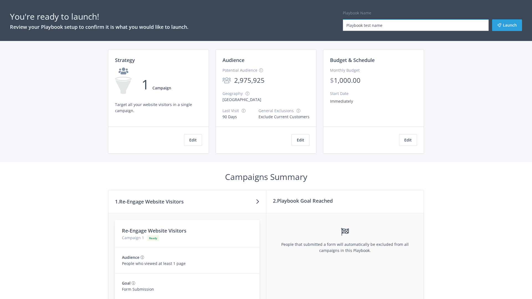
type input "Playbook test name"
click at [507, 25] on button "Launch" at bounding box center [507, 25] width 30 height 12
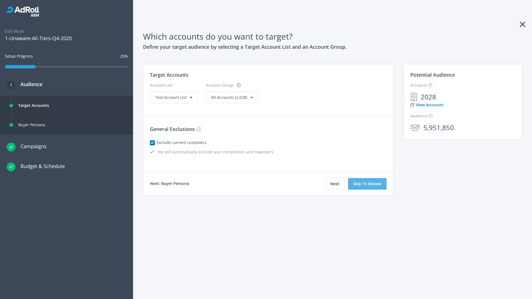
click at [368, 184] on button "Skip To Review" at bounding box center [367, 184] width 39 height 12
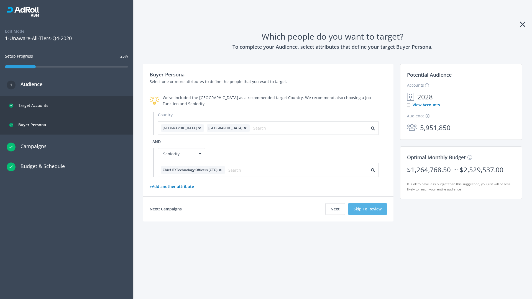
click at [368, 209] on button "Skip To Review" at bounding box center [367, 209] width 39 height 12
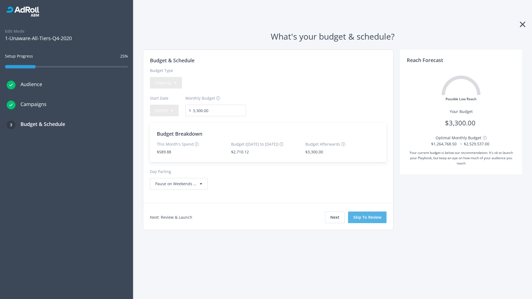
click at [368, 217] on button "Skip To Review" at bounding box center [367, 218] width 39 height 12
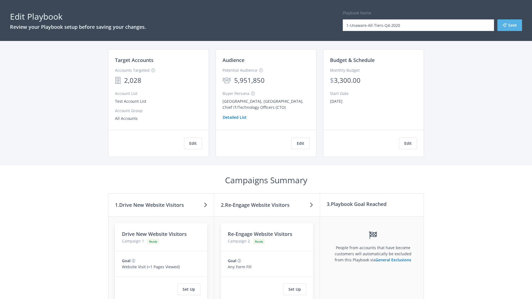
click at [510, 25] on button "Save" at bounding box center [510, 25] width 25 height 12
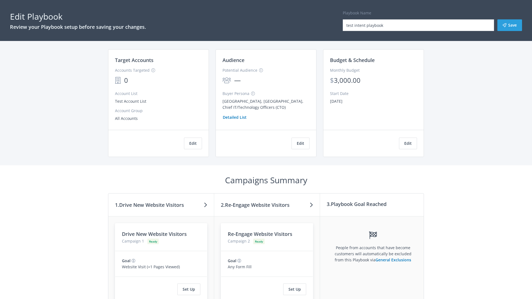
scroll to position [51, 0]
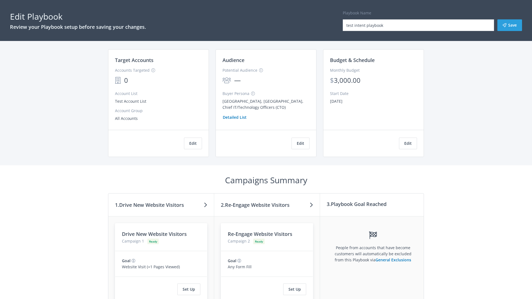
scroll to position [94, 0]
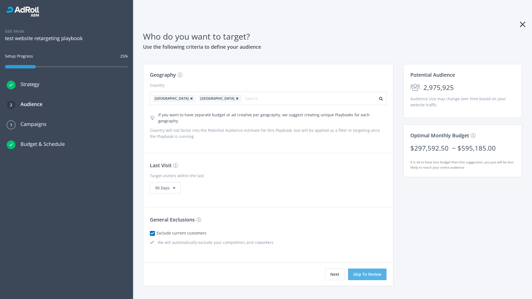
click at [368, 269] on button "Skip To Review" at bounding box center [367, 275] width 39 height 12
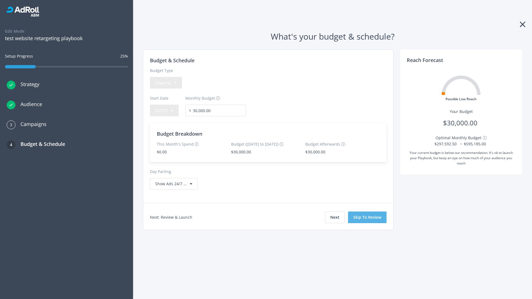
click at [368, 217] on button "Skip To Review" at bounding box center [367, 218] width 39 height 12
